Goal: Task Accomplishment & Management: Manage account settings

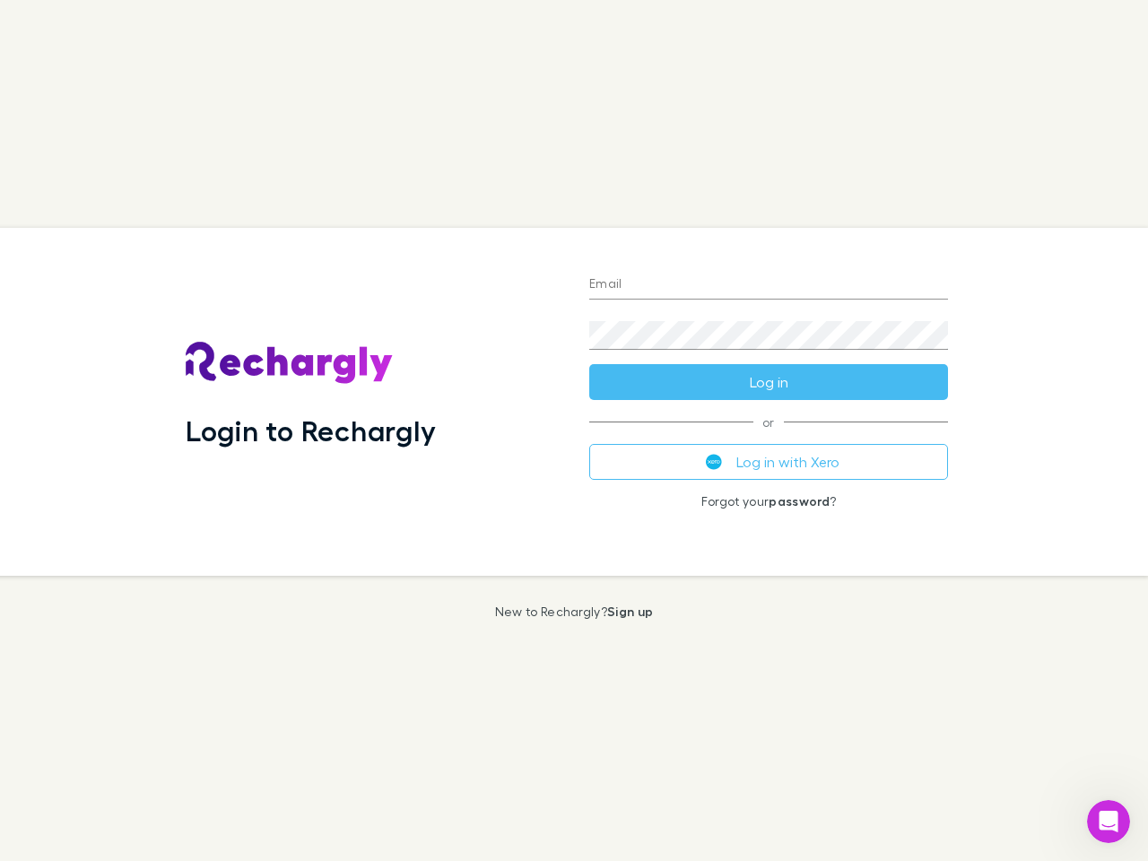
click at [574, 431] on div "Login to Rechargly" at bounding box center [373, 402] width 404 height 348
click at [769, 285] on input "Email" at bounding box center [768, 285] width 359 height 29
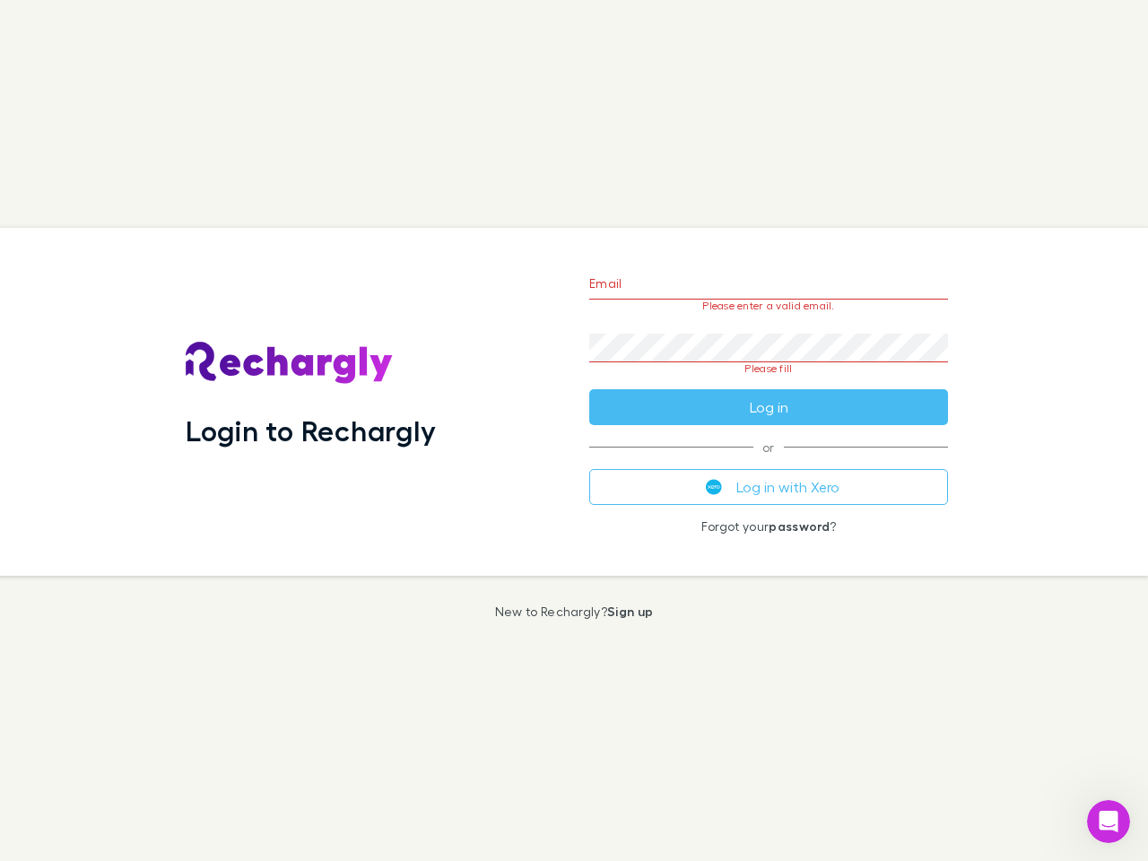
click at [769, 382] on form "Email Please enter a valid email. Password Please fill Log in" at bounding box center [768, 341] width 359 height 169
click at [769, 462] on div "Email Please enter a valid email. Password Please fill Log in or Log in with Xe…" at bounding box center [768, 402] width 387 height 348
click at [1109, 822] on icon "Open Intercom Messenger" at bounding box center [1109, 822] width 30 height 30
